Goal: Task Accomplishment & Management: Manage account settings

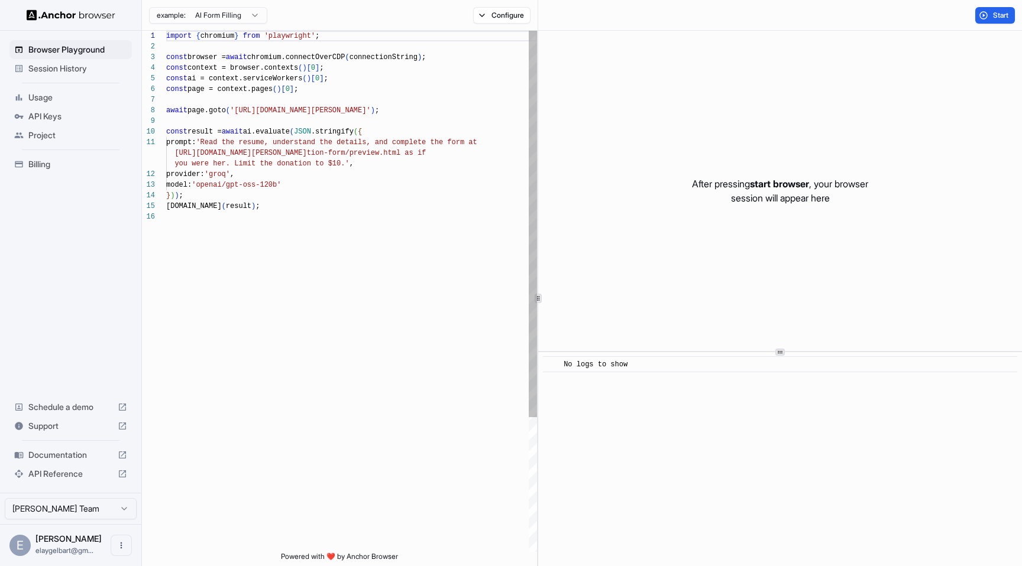
scroll to position [106, 0]
click at [85, 114] on span "API Keys" at bounding box center [77, 117] width 99 height 12
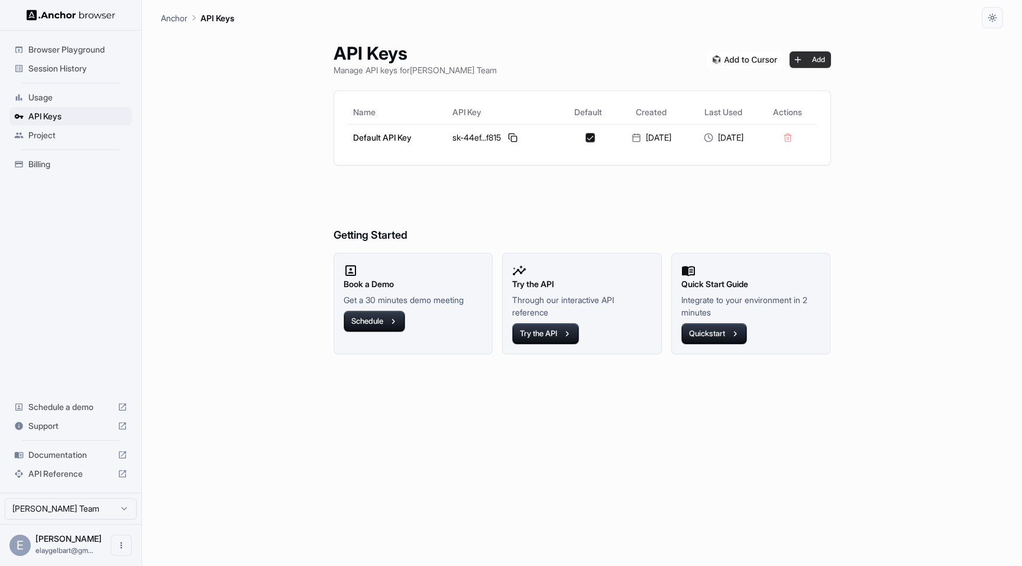
click at [831, 55] on button "Add" at bounding box center [809, 59] width 41 height 17
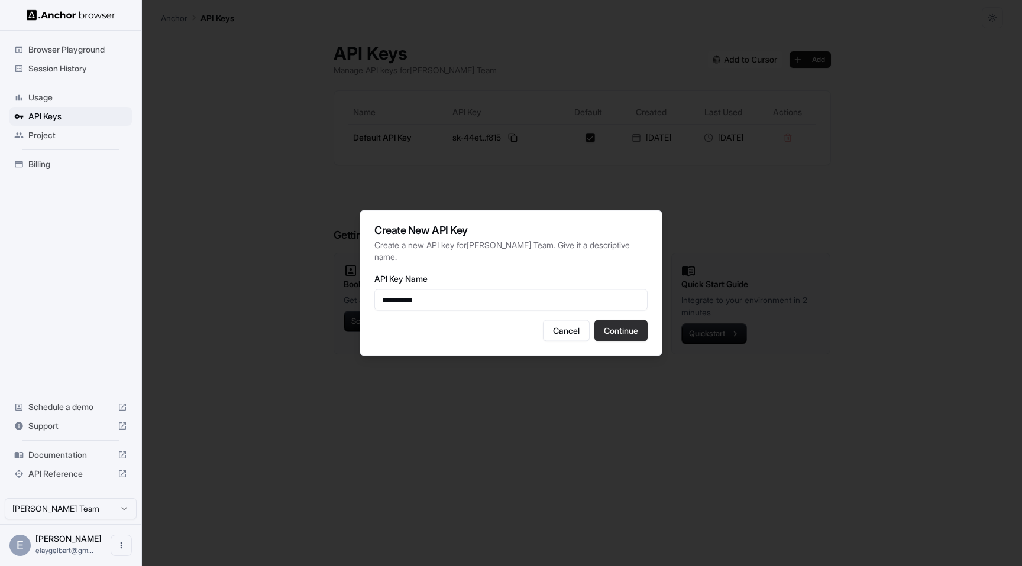
type input "**********"
click at [616, 334] on button "Continue" at bounding box center [620, 331] width 53 height 21
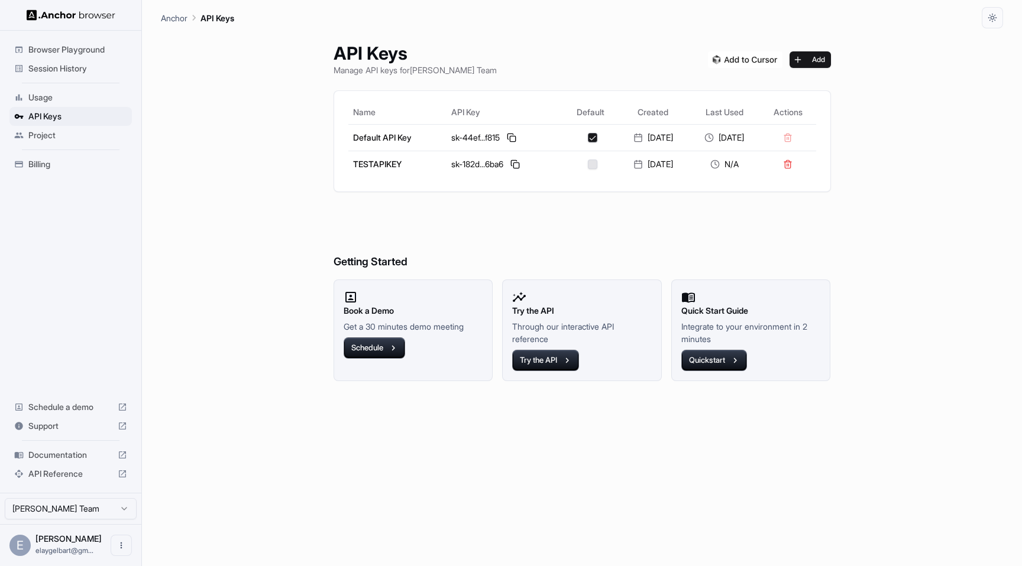
click at [605, 14] on div "Anchor API Keys" at bounding box center [582, 14] width 842 height 28
click at [508, 166] on button at bounding box center [515, 164] width 14 height 14
click at [82, 69] on span "Session History" at bounding box center [77, 69] width 99 height 12
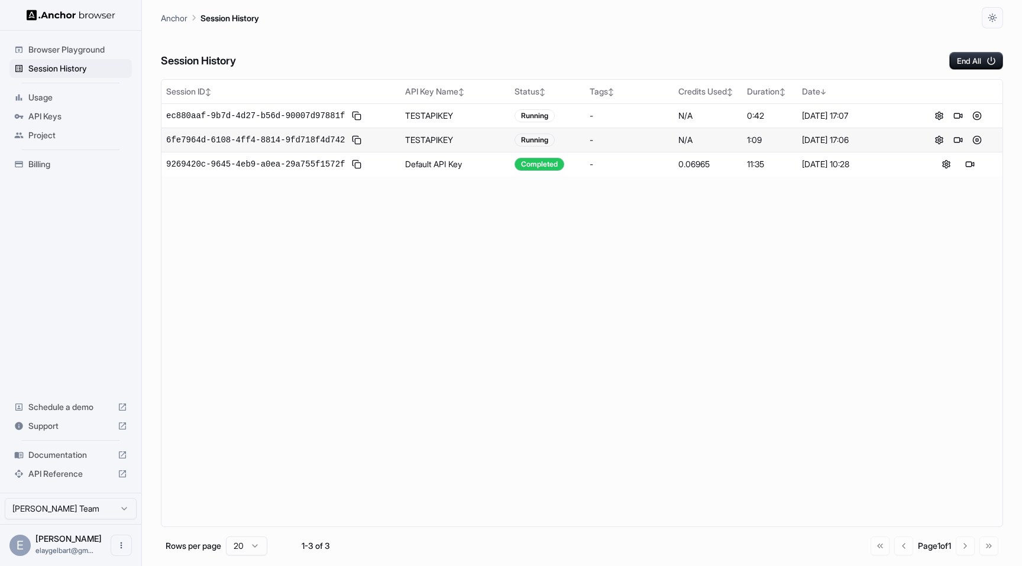
click at [410, 60] on div "Session History End All" at bounding box center [582, 48] width 842 height 41
click at [307, 114] on span "ec880aaf-9b7d-4d27-b56d-90007d97881f" at bounding box center [255, 116] width 179 height 12
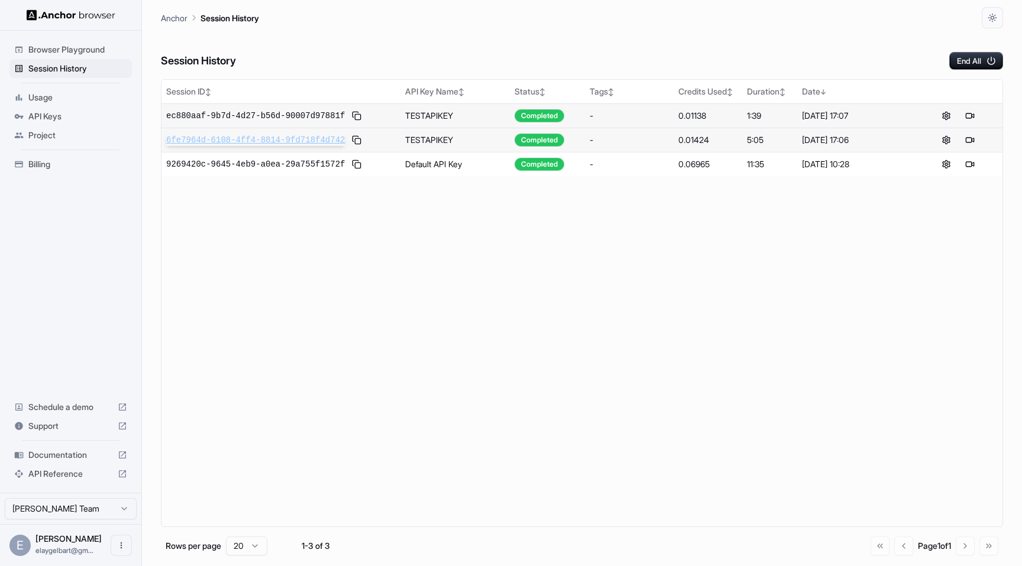
click at [339, 135] on span "6fe7964d-6108-4ff4-8814-9fd718f4d742" at bounding box center [255, 140] width 179 height 12
click at [319, 163] on span "9269420c-9645-4eb9-a0ea-29a755f1572f" at bounding box center [255, 164] width 179 height 12
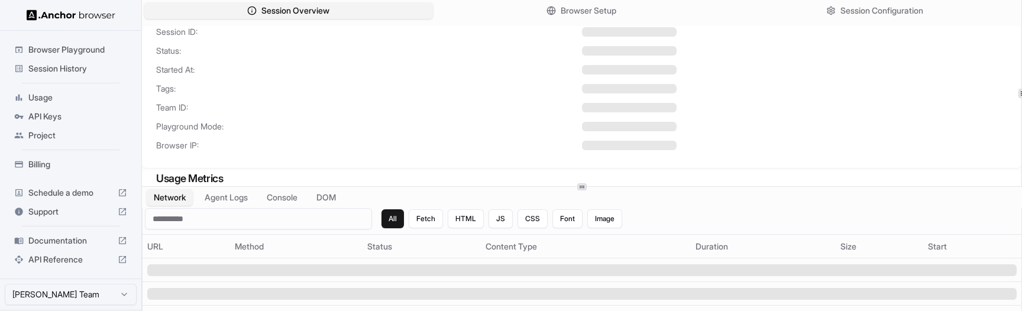
click at [430, 56] on span "Status:" at bounding box center [369, 51] width 426 height 12
